Goal: Transaction & Acquisition: Purchase product/service

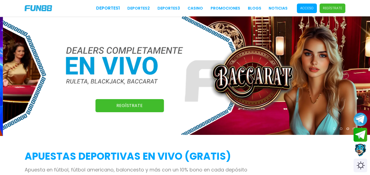
click at [313, 7] on p "Acceso" at bounding box center [306, 8] width 13 height 5
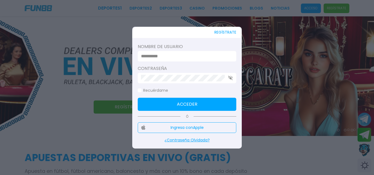
click at [184, 57] on input at bounding box center [185, 56] width 89 height 7
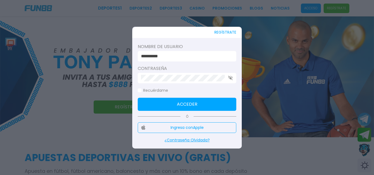
type input "**********"
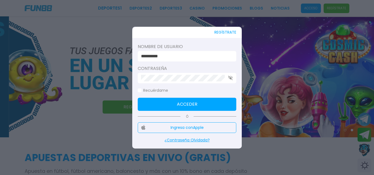
click at [230, 79] on use "button" at bounding box center [230, 78] width 5 height 5
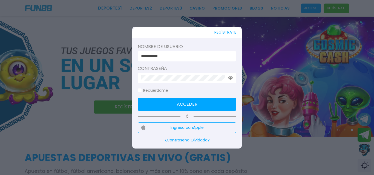
click at [199, 105] on button "Acceder" at bounding box center [187, 104] width 98 height 13
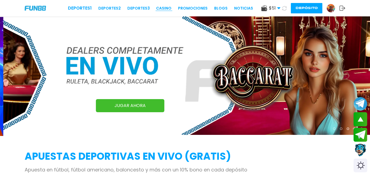
click at [163, 10] on link "CASINO" at bounding box center [163, 8] width 15 height 6
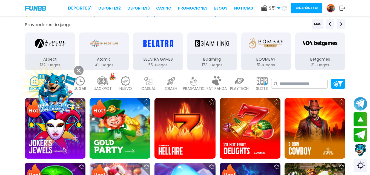
scroll to position [80, 0]
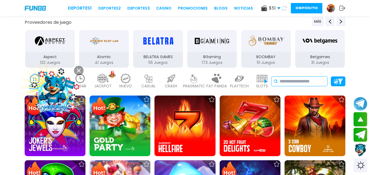
click at [315, 80] on input at bounding box center [301, 81] width 45 height 7
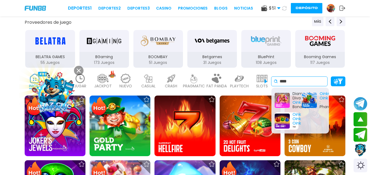
type input "****"
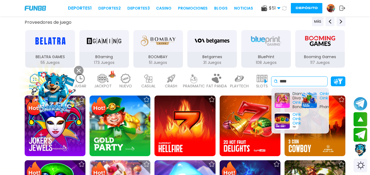
click at [282, 122] on div "Oink Oink Oink ™" at bounding box center [286, 121] width 24 height 18
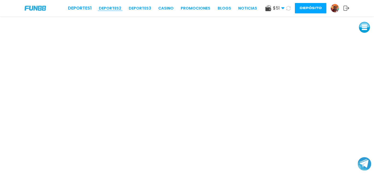
click at [114, 9] on link "Deportes 2" at bounding box center [110, 8] width 22 height 6
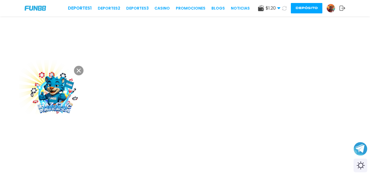
click at [332, 8] on img at bounding box center [330, 8] width 8 height 8
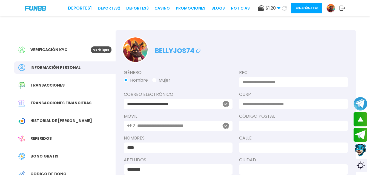
scroll to position [153, 0]
